Goal: Information Seeking & Learning: Learn about a topic

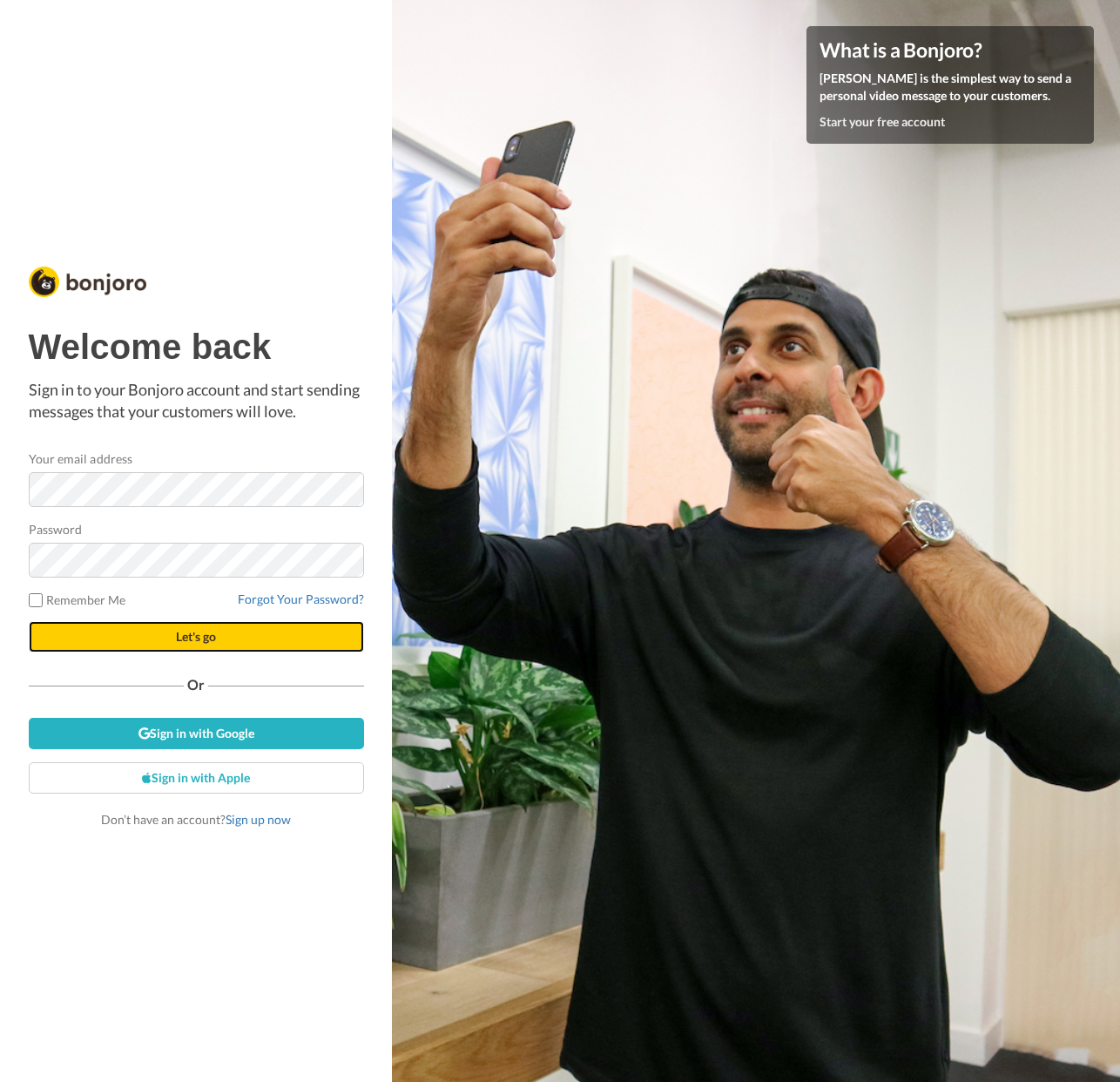
click at [204, 635] on span "Let's go" at bounding box center [195, 636] width 40 height 15
click at [1076, 19] on div "What is a Bonjoro? Bonjoro is the simplest way to send a personal video message…" at bounding box center [756, 541] width 728 height 1082
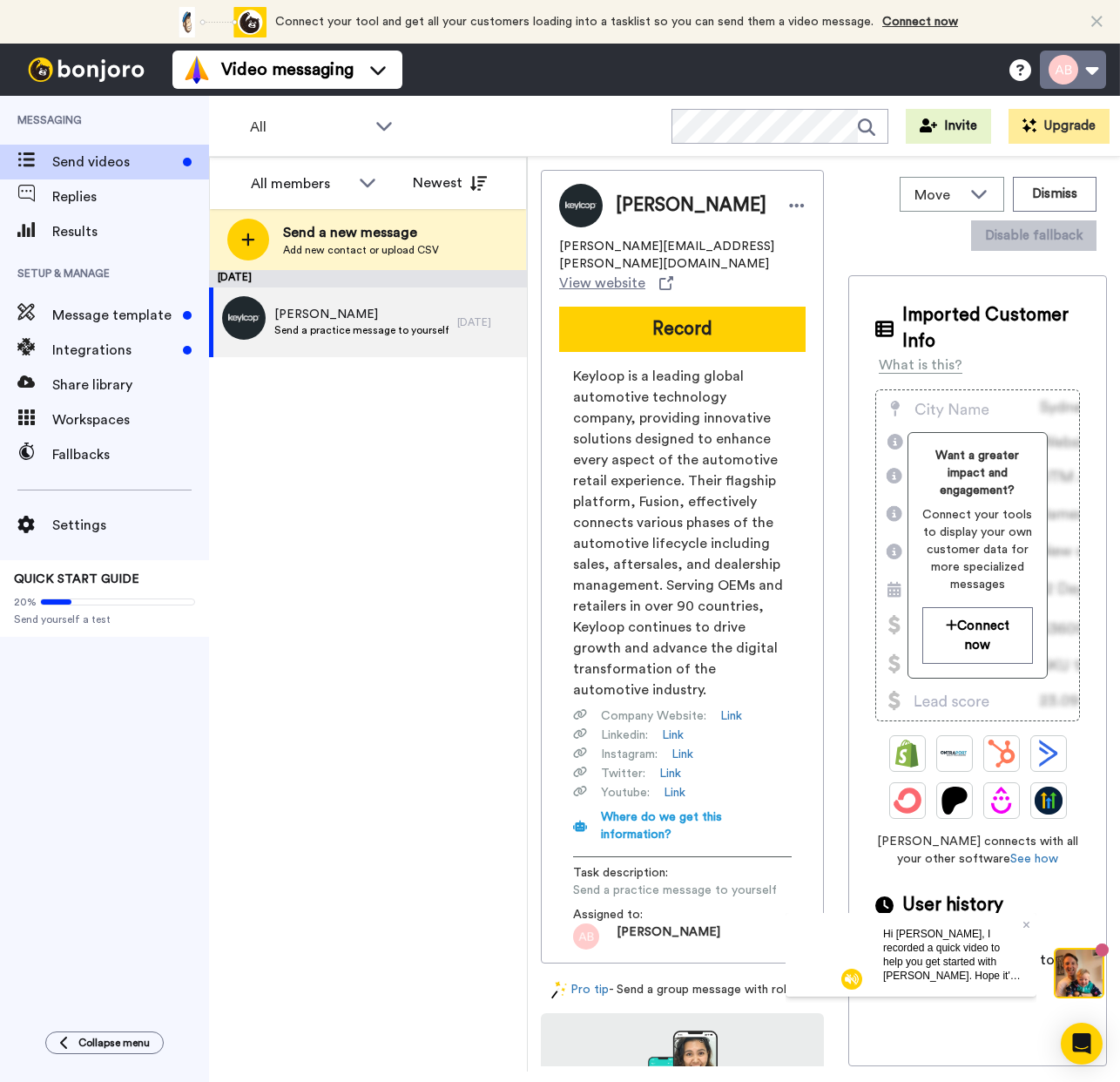
drag, startPoint x: 1100, startPoint y: 18, endPoint x: 1094, endPoint y: 27, distance: 10.8
click at [1100, 18] on icon at bounding box center [1097, 21] width 11 height 18
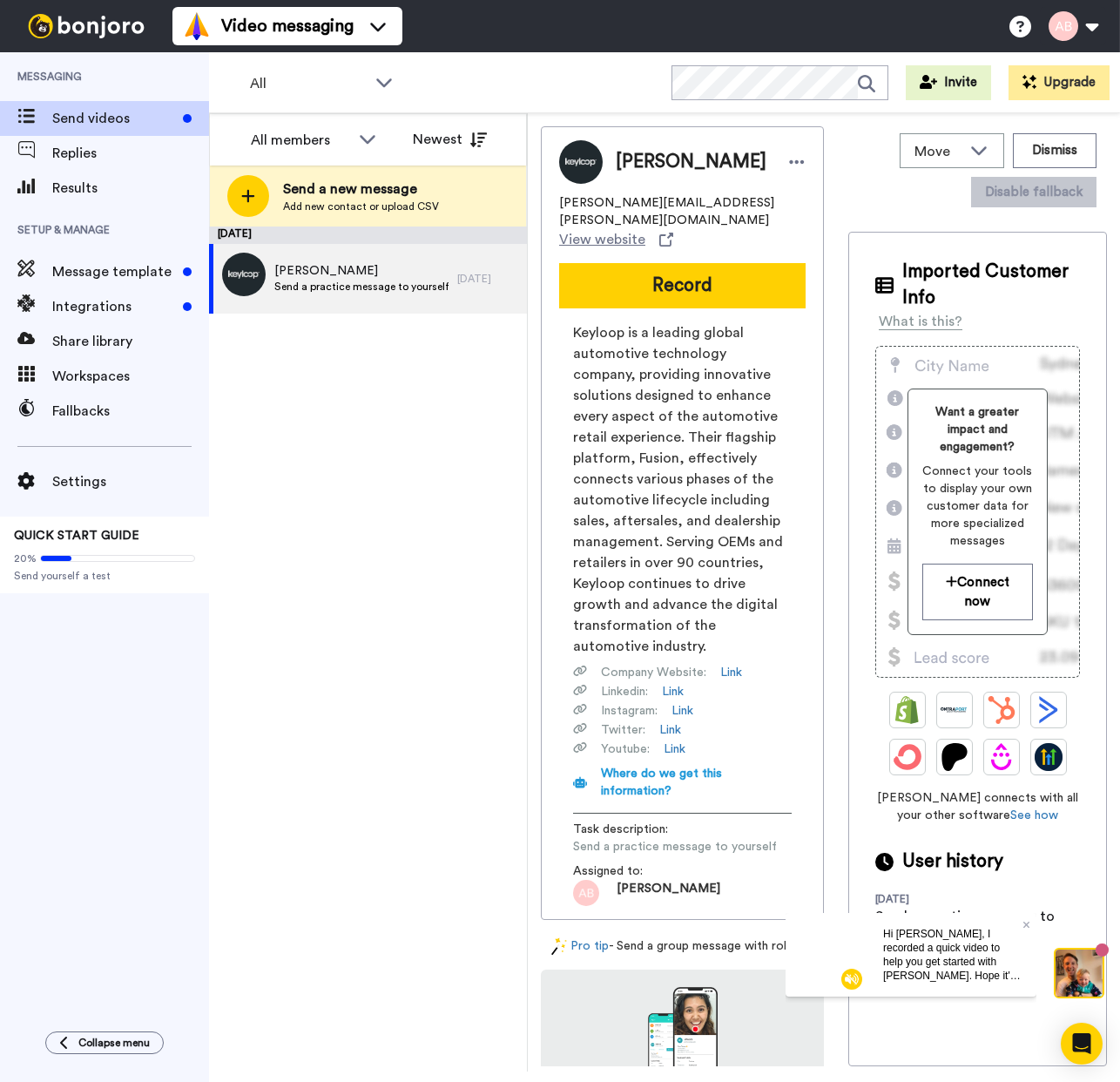
click at [406, 464] on div "September 9 Adam Biesenthal Send a practice message to yourself 6 days ago" at bounding box center [368, 649] width 318 height 845
click at [1026, 921] on icon at bounding box center [1027, 924] width 7 height 10
